Goal: Information Seeking & Learning: Learn about a topic

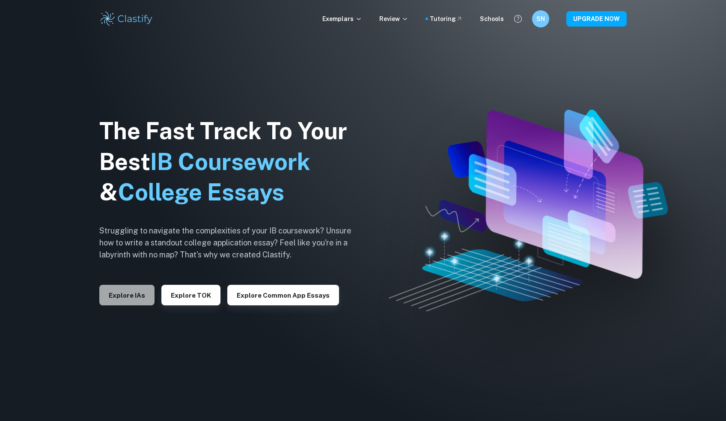
click at [131, 296] on button "Explore IAs" at bounding box center [126, 295] width 55 height 21
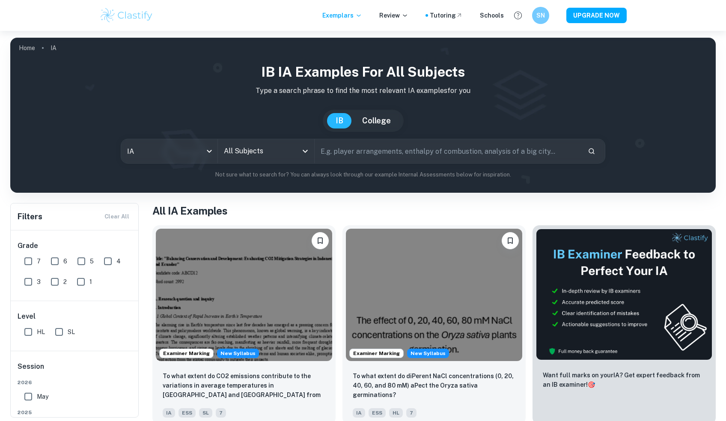
click at [307, 157] on div "All Subjects" at bounding box center [266, 151] width 96 height 24
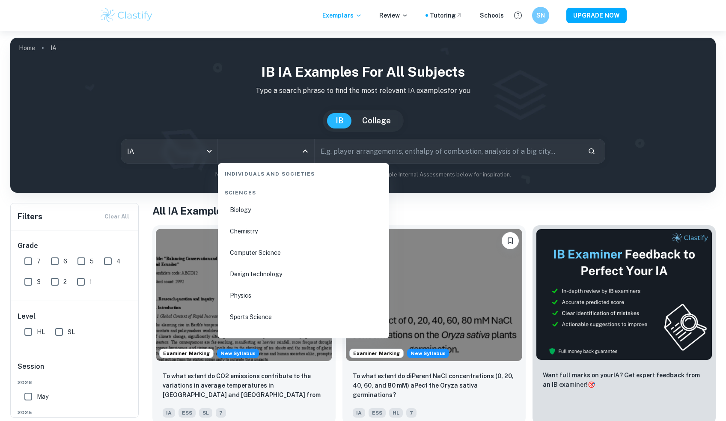
scroll to position [1324, 0]
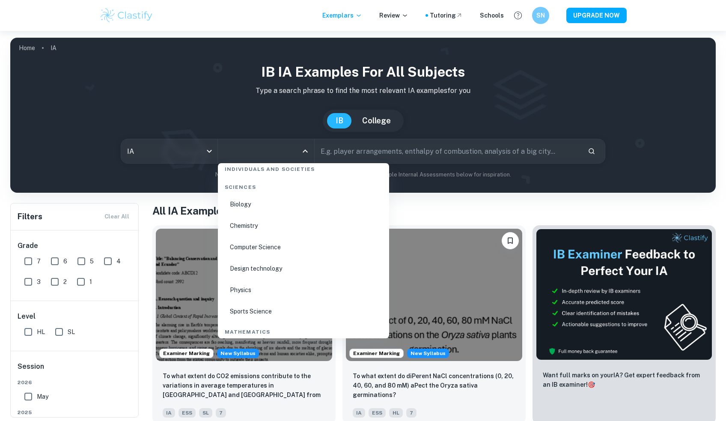
click at [249, 222] on li "Chemistry" at bounding box center [303, 226] width 164 height 20
type input "Chemistry"
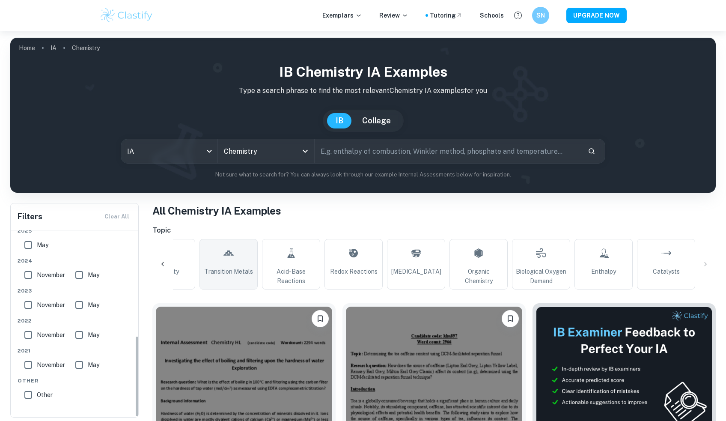
scroll to position [240, 0]
click at [348, 154] on input "text" at bounding box center [448, 151] width 266 height 24
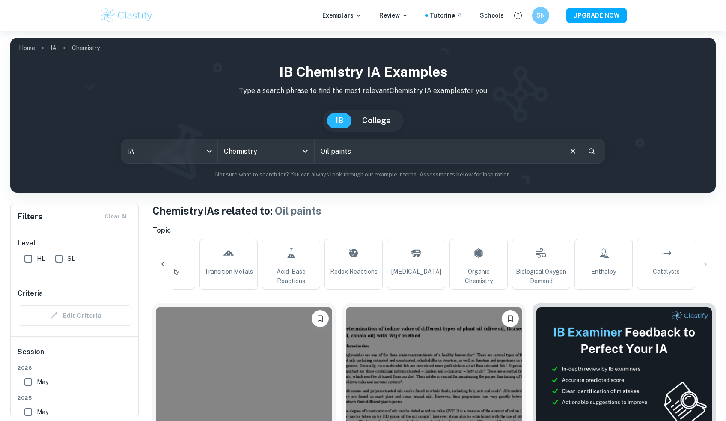
click at [382, 152] on input "Oil paints" at bounding box center [438, 151] width 247 height 24
type input "Oil paints, acrylic paints"
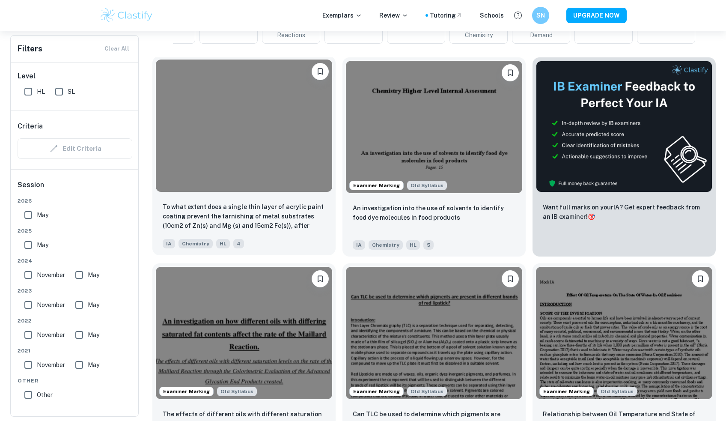
scroll to position [246, 0]
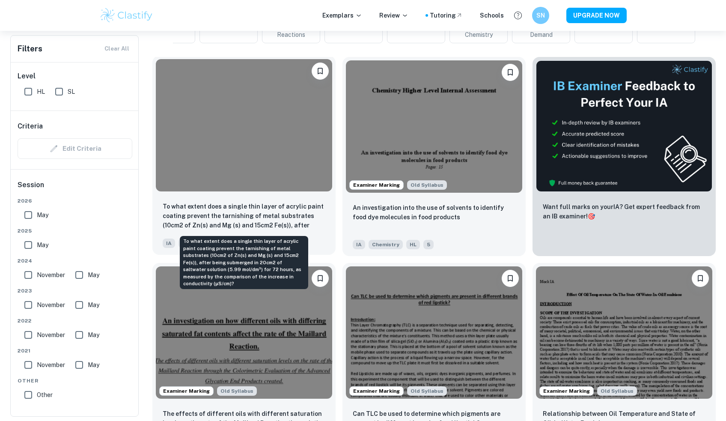
click at [283, 218] on p "To what extent does a single thin layer of acrylic paint coating prevent the ta…" at bounding box center [244, 216] width 163 height 29
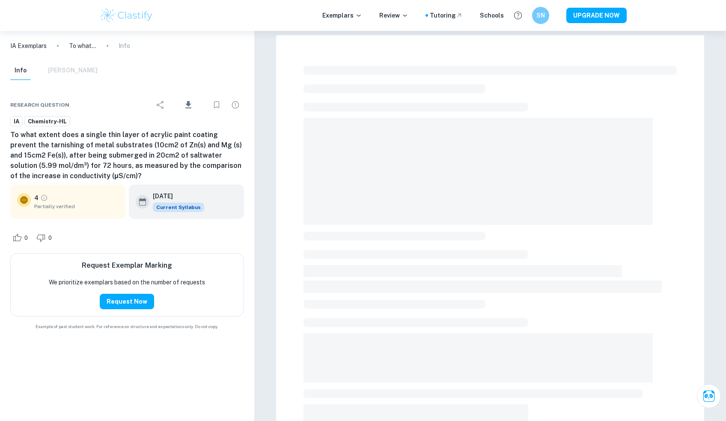
click at [62, 202] on div "4 Partially verified" at bounding box center [76, 201] width 84 height 17
click at [63, 206] on span "Partially verified" at bounding box center [76, 207] width 84 height 8
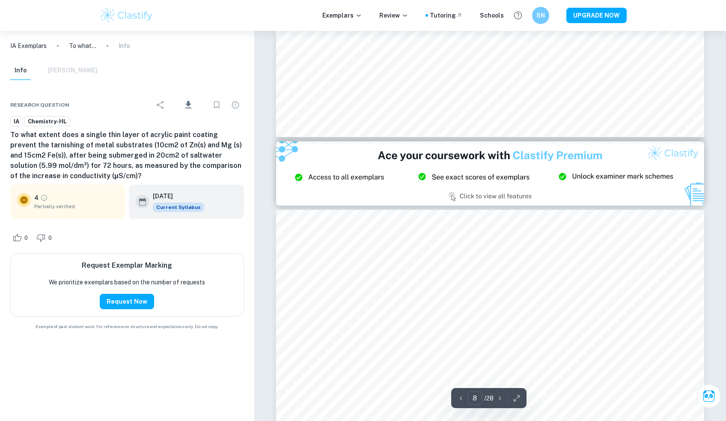
type input "9"
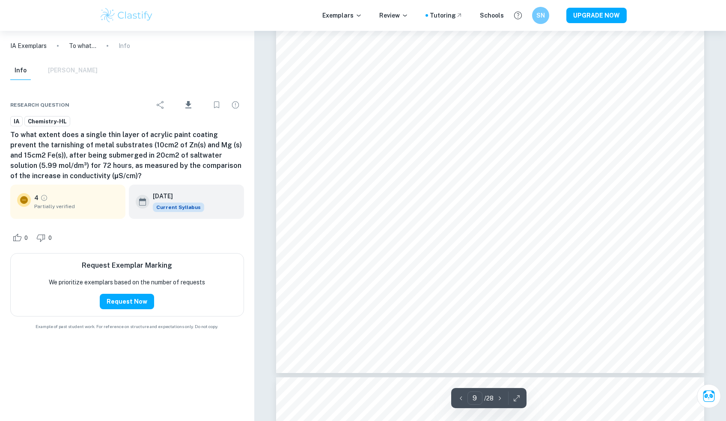
scroll to position [4925, 0]
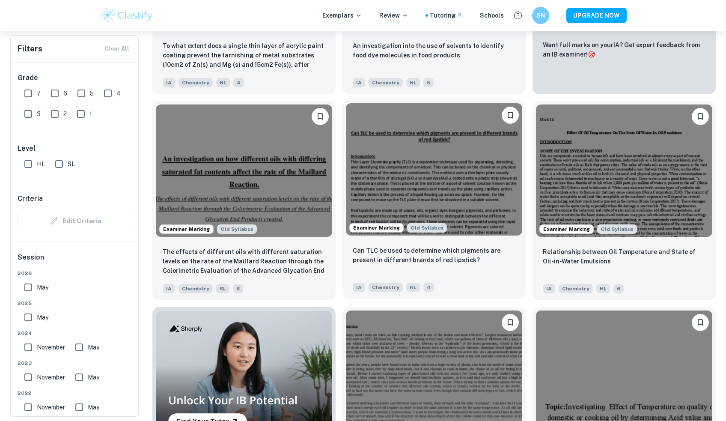
scroll to position [409, 0]
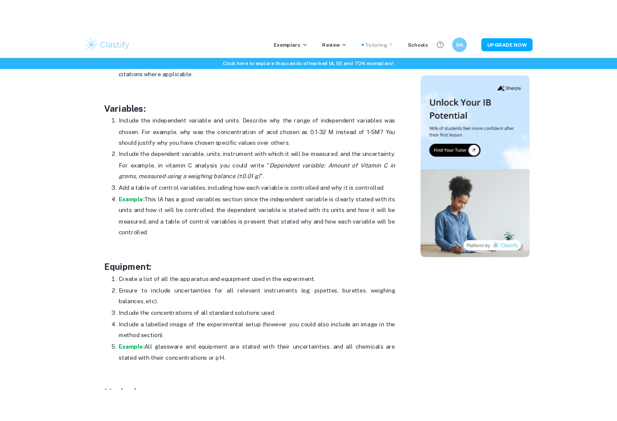
scroll to position [1450, 0]
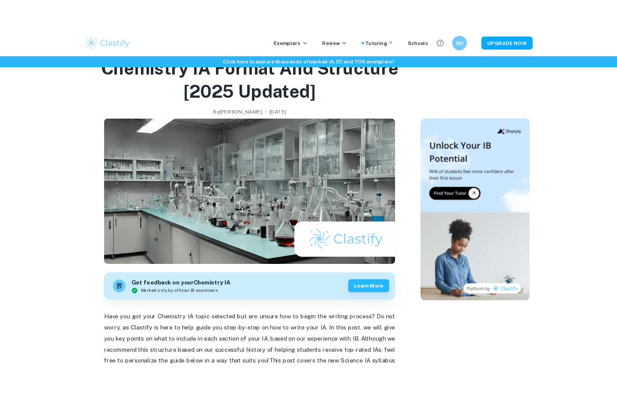
scroll to position [47, 0]
